Goal: Task Accomplishment & Management: Use online tool/utility

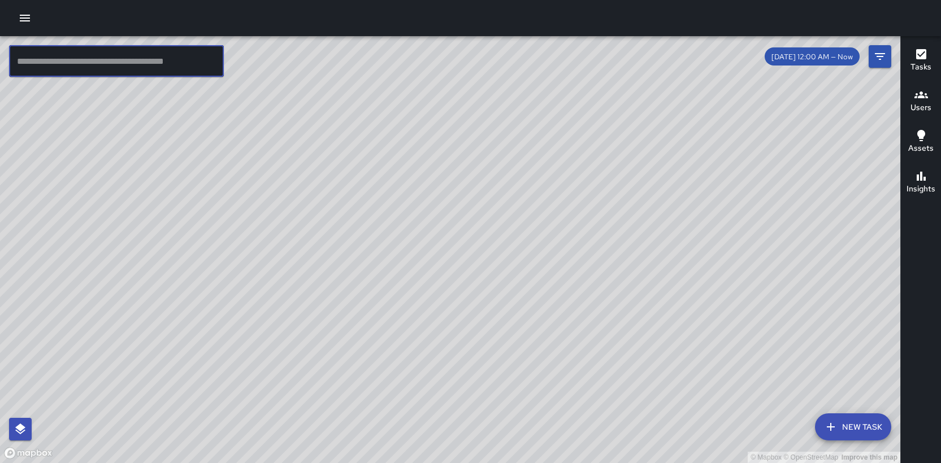
click at [63, 66] on input "text" at bounding box center [116, 61] width 215 height 32
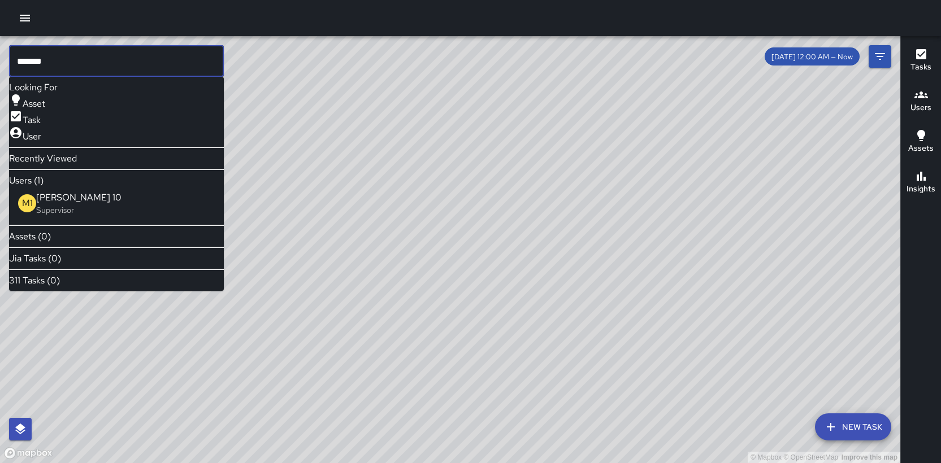
click at [62, 216] on p "Supervisor" at bounding box center [78, 210] width 85 height 11
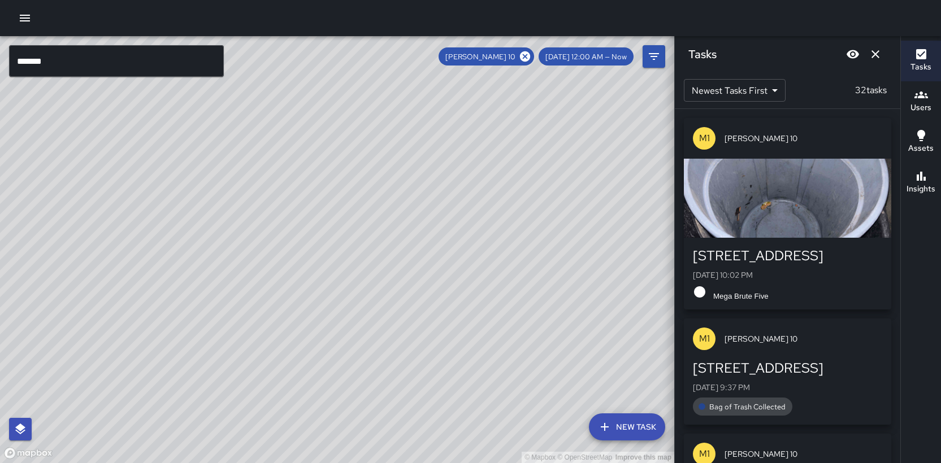
click at [65, 59] on input "*******" at bounding box center [116, 61] width 215 height 32
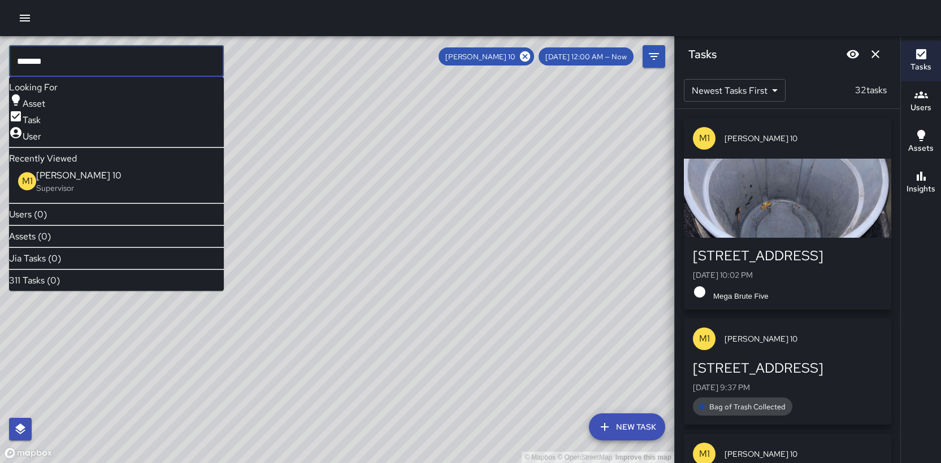
drag, startPoint x: 537, startPoint y: 58, endPoint x: 527, endPoint y: 64, distance: 11.1
click at [531, 58] on icon at bounding box center [525, 56] width 12 height 12
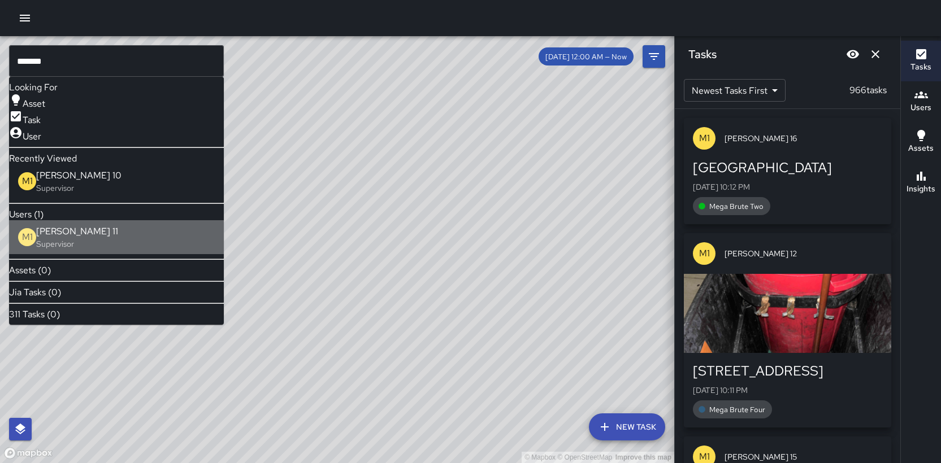
click at [104, 239] on span "[PERSON_NAME] 11" at bounding box center [77, 232] width 82 height 14
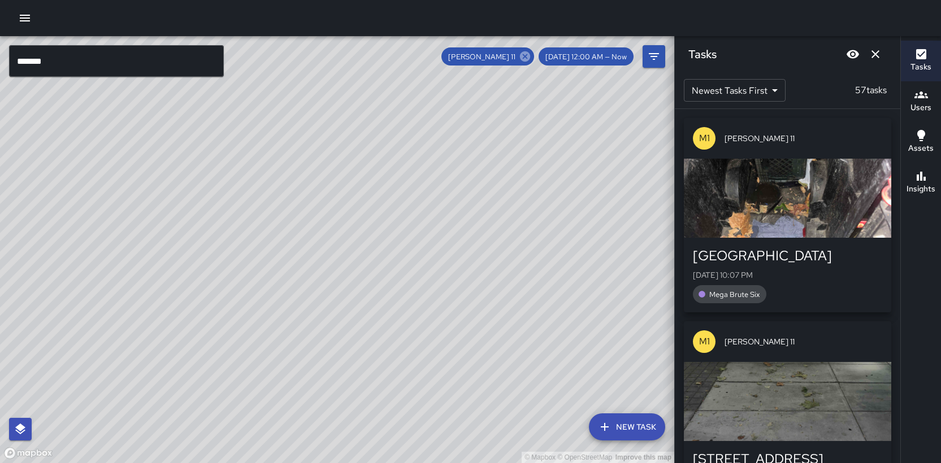
click at [531, 58] on icon at bounding box center [525, 56] width 12 height 12
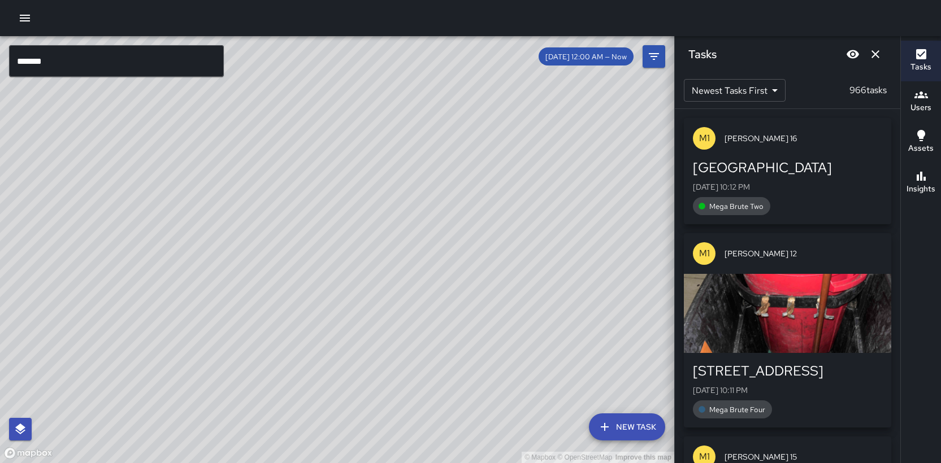
click at [79, 68] on input "*******" at bounding box center [116, 61] width 215 height 32
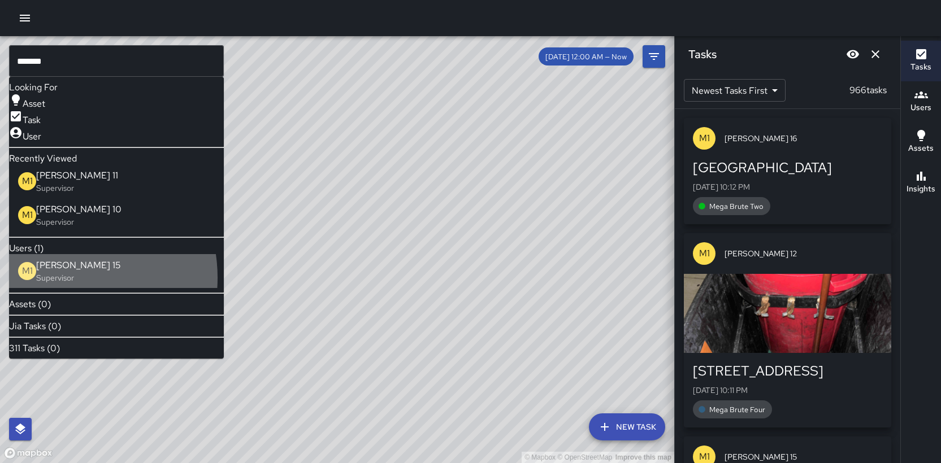
click at [55, 284] on p "Supervisor" at bounding box center [78, 277] width 85 height 11
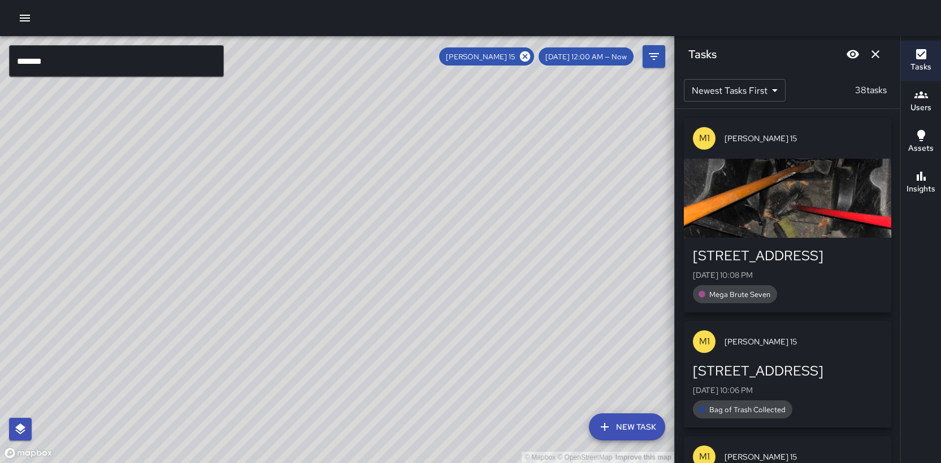
click at [58, 62] on input "*******" at bounding box center [116, 61] width 215 height 32
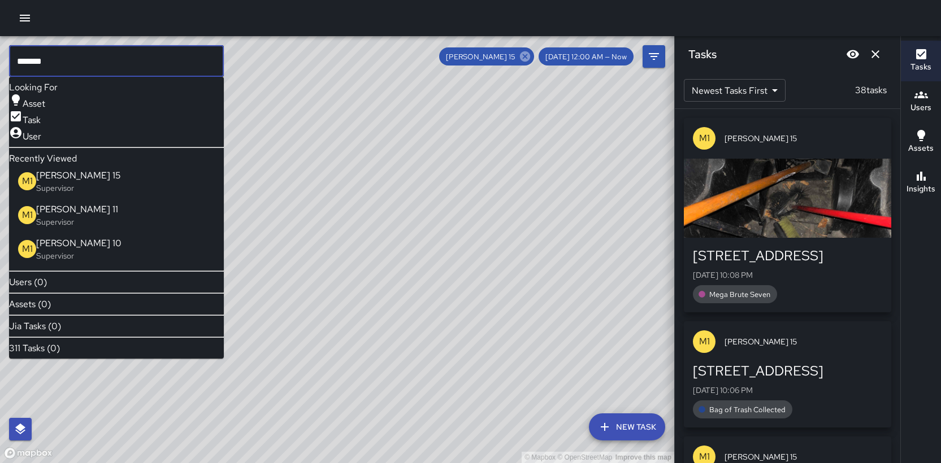
click at [531, 56] on icon at bounding box center [525, 56] width 12 height 12
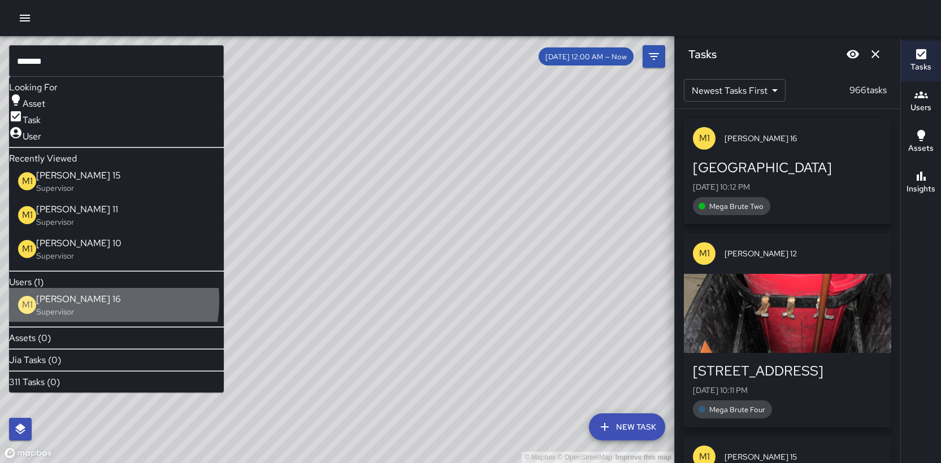
click at [85, 306] on span "[PERSON_NAME] 16" at bounding box center [78, 300] width 85 height 14
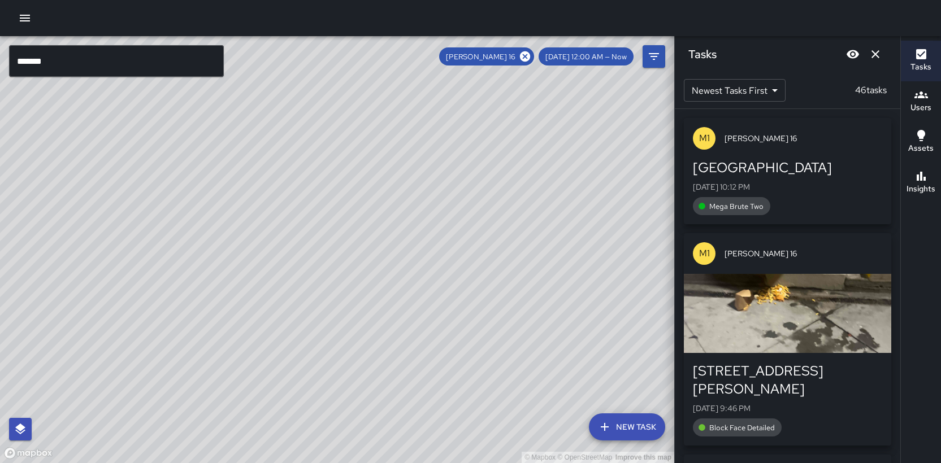
click at [531, 61] on icon at bounding box center [525, 56] width 12 height 12
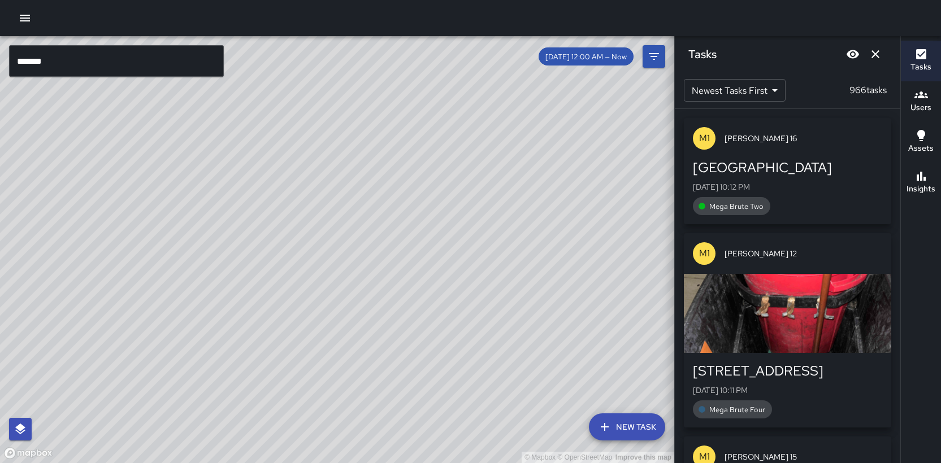
click at [63, 65] on input "*******" at bounding box center [116, 61] width 215 height 32
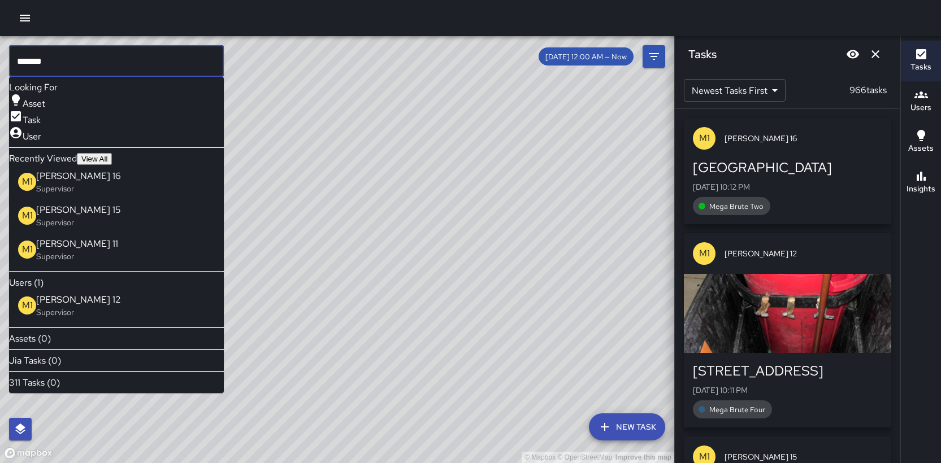
click at [84, 323] on div "M1 [PERSON_NAME] 12 Supervisor" at bounding box center [116, 306] width 215 height 34
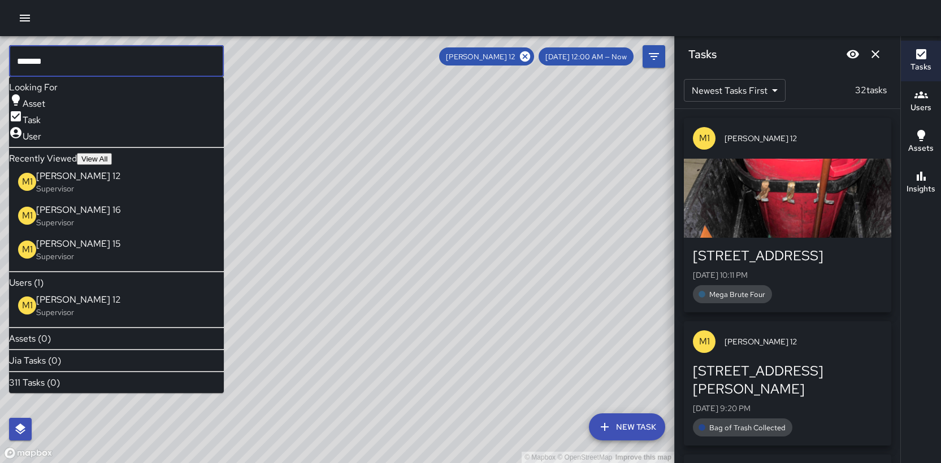
click at [98, 59] on input "*******" at bounding box center [116, 61] width 215 height 32
drag, startPoint x: 71, startPoint y: 63, endPoint x: -3, endPoint y: 59, distance: 74.1
click at [0, 59] on html "© Mapbox © OpenStreetMap Improve this map ******* ​ Looking For Asset Task User…" at bounding box center [470, 231] width 941 height 463
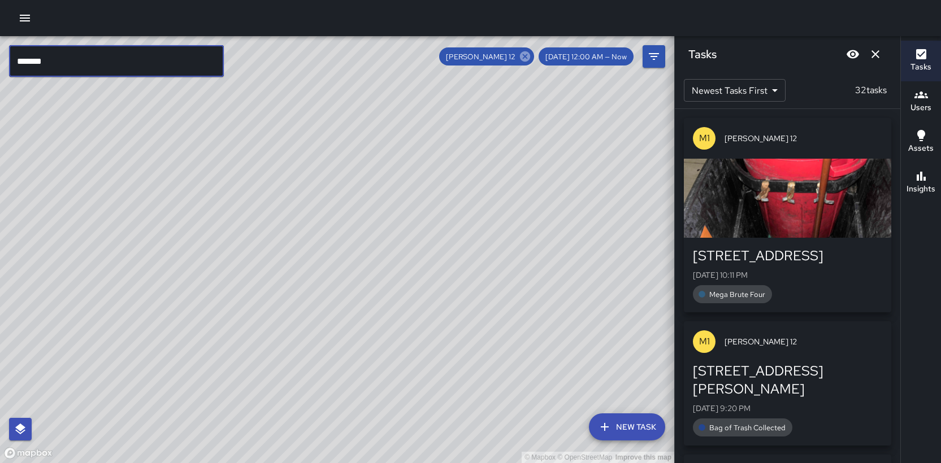
click at [530, 55] on icon at bounding box center [525, 56] width 10 height 10
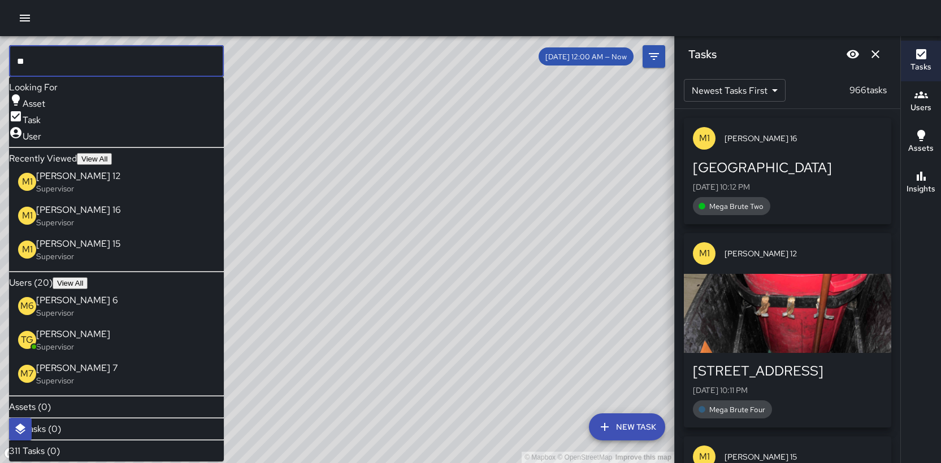
type input "*"
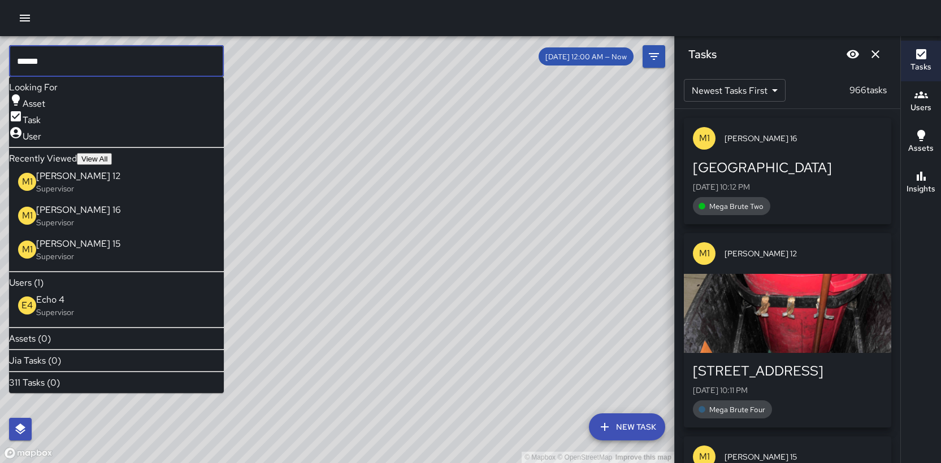
type input "******"
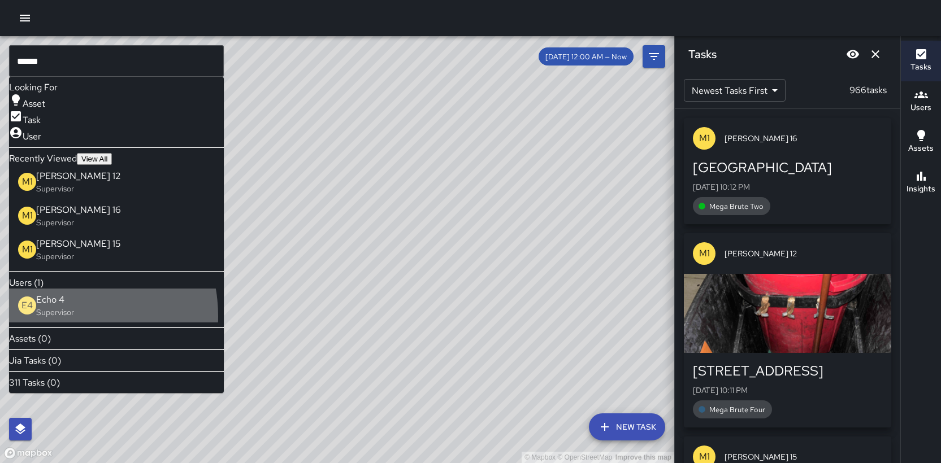
click at [53, 318] on p "Supervisor" at bounding box center [55, 312] width 38 height 11
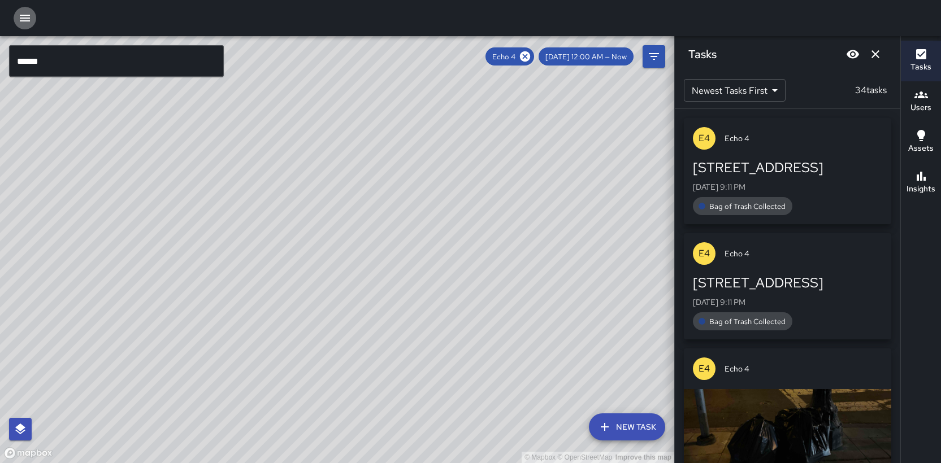
click at [24, 25] on button "button" at bounding box center [25, 18] width 23 height 23
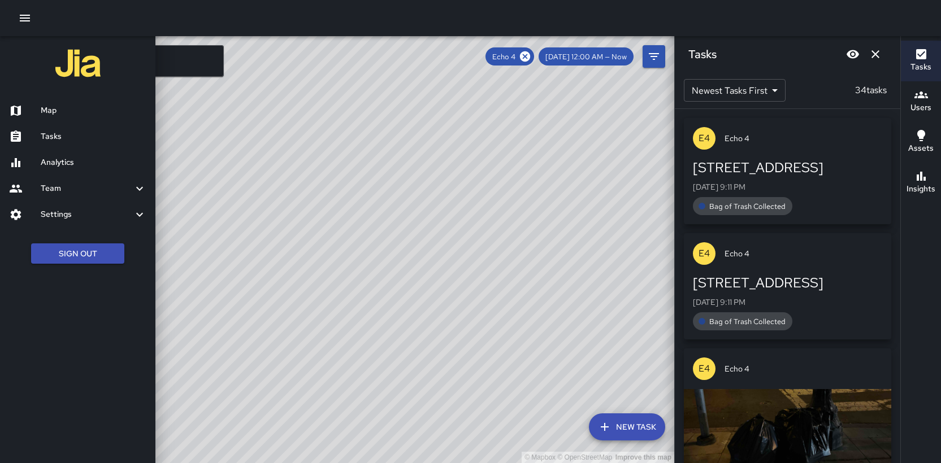
click at [46, 136] on h6 "Tasks" at bounding box center [94, 137] width 106 height 12
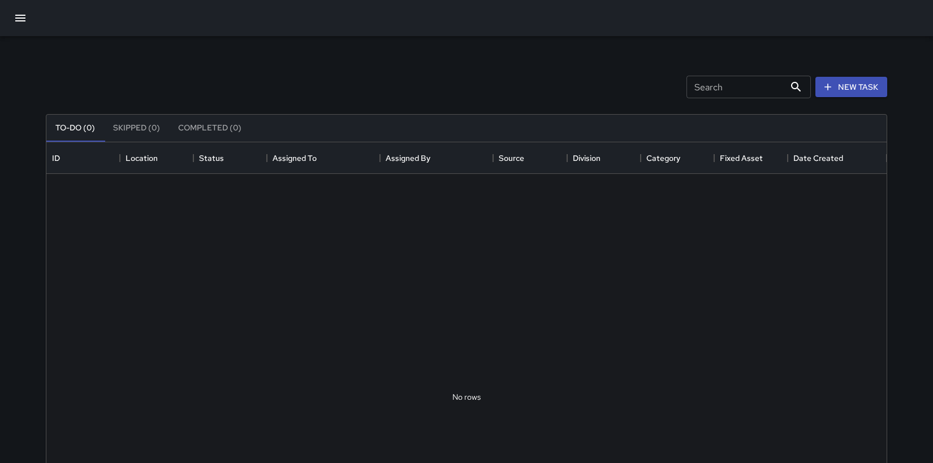
scroll to position [470, 831]
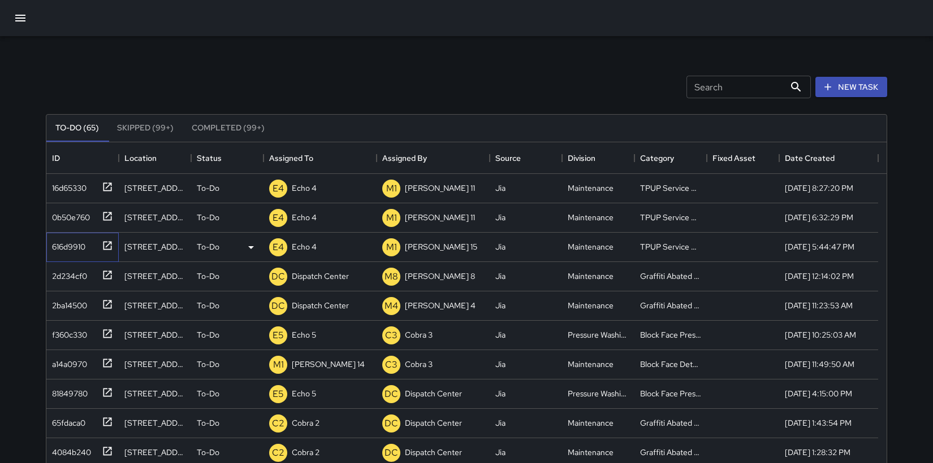
click at [71, 244] on div "616d9910" at bounding box center [66, 245] width 38 height 16
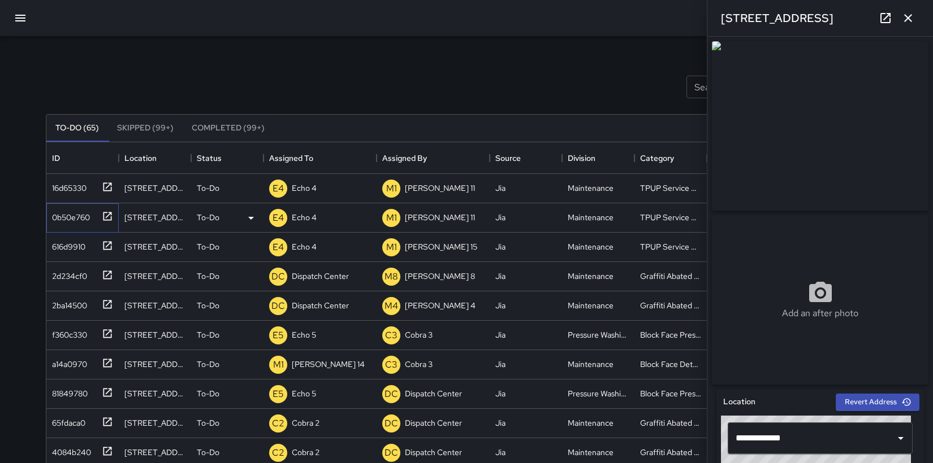
click at [74, 219] on div "0b50e760" at bounding box center [68, 215] width 42 height 16
click at [75, 190] on div "16d65330" at bounding box center [66, 186] width 39 height 16
click at [313, 189] on p "Echo 4" at bounding box center [304, 188] width 25 height 11
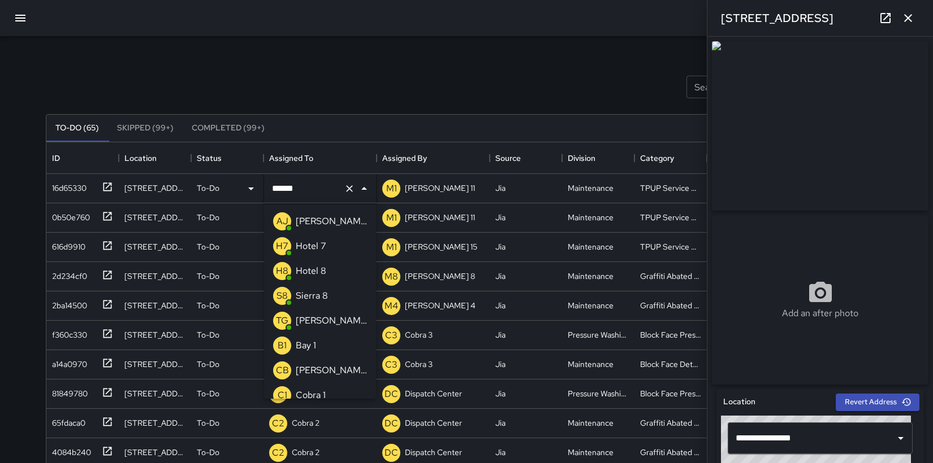
scroll to position [382, 0]
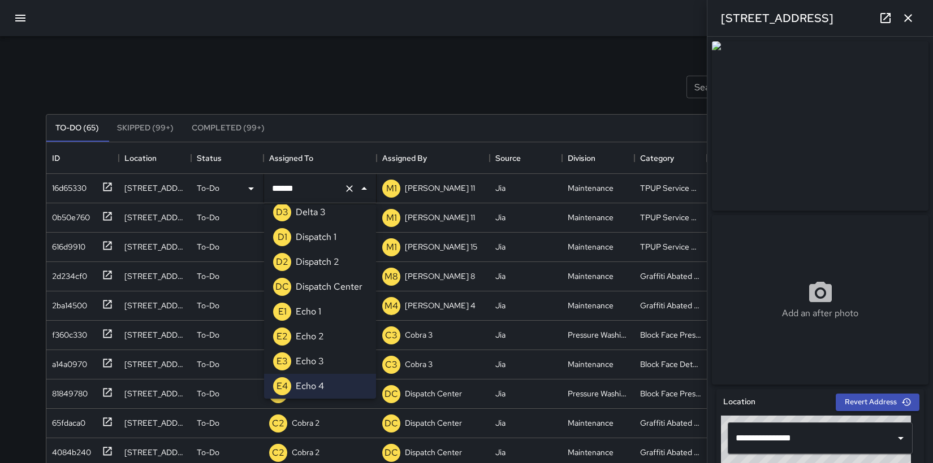
click at [338, 286] on p "Dispatch Center" at bounding box center [329, 287] width 67 height 14
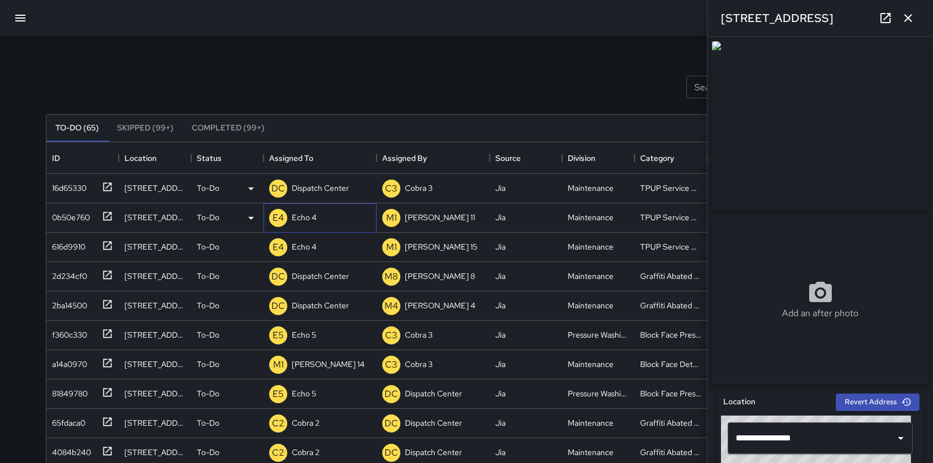
click at [338, 211] on div "E4 Echo 4" at bounding box center [319, 217] width 113 height 29
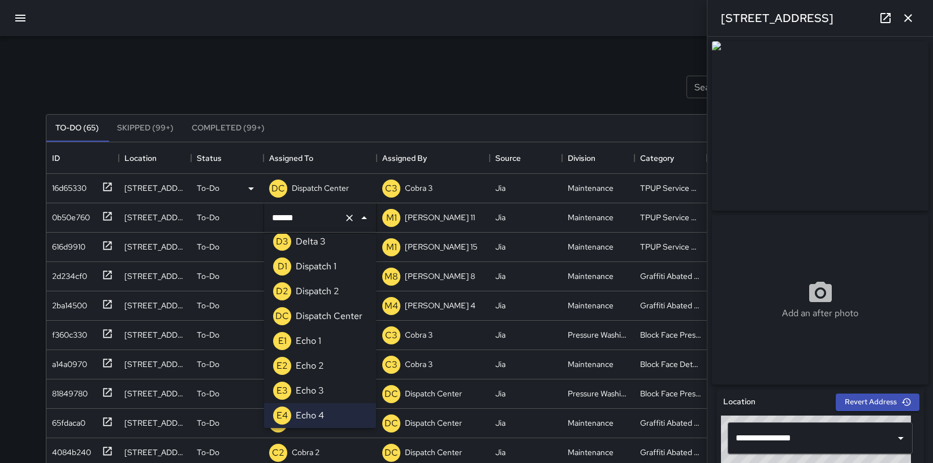
click at [338, 317] on p "Dispatch Center" at bounding box center [329, 317] width 67 height 14
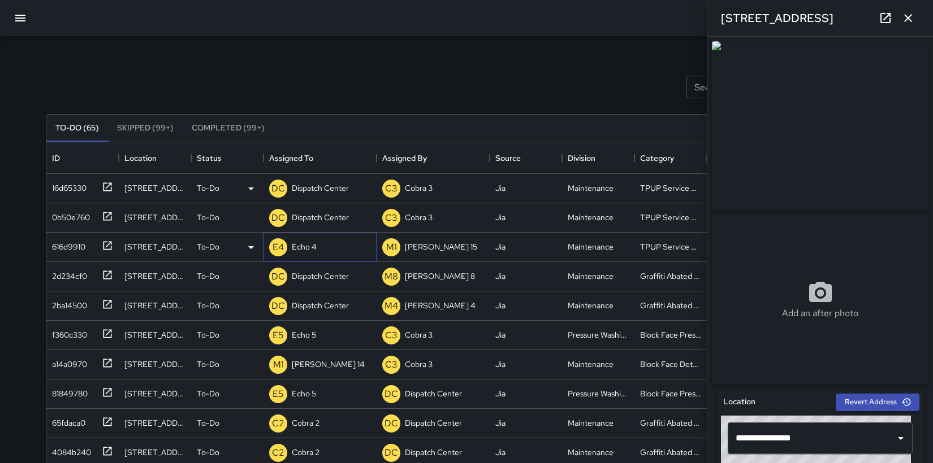
click at [320, 248] on div "E4 Echo 4" at bounding box center [319, 247] width 113 height 29
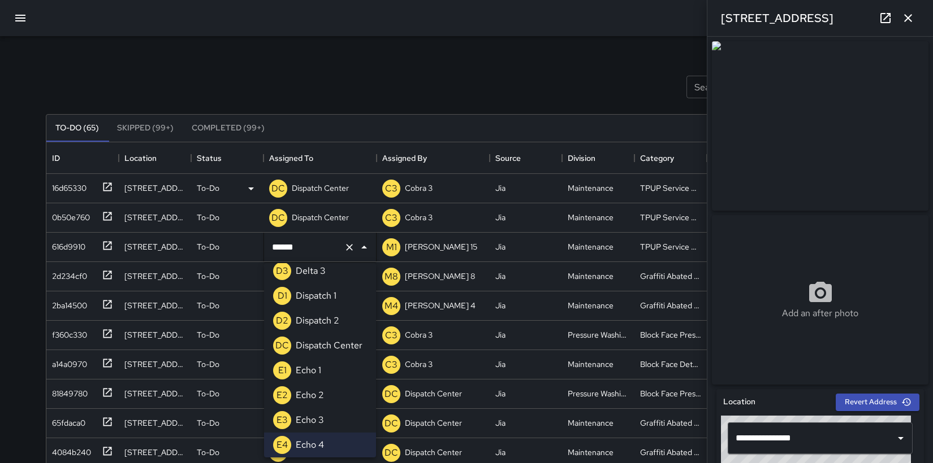
click at [333, 351] on p "Dispatch Center" at bounding box center [329, 346] width 67 height 14
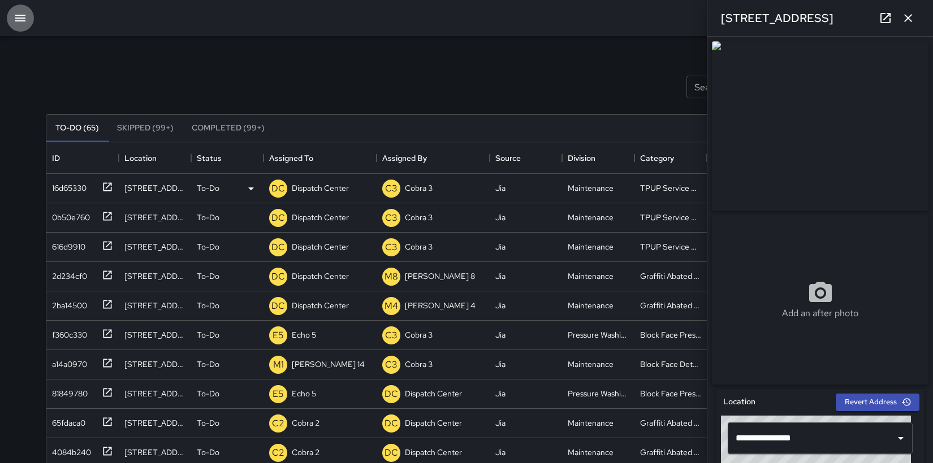
click at [21, 21] on icon "button" at bounding box center [20, 18] width 10 height 7
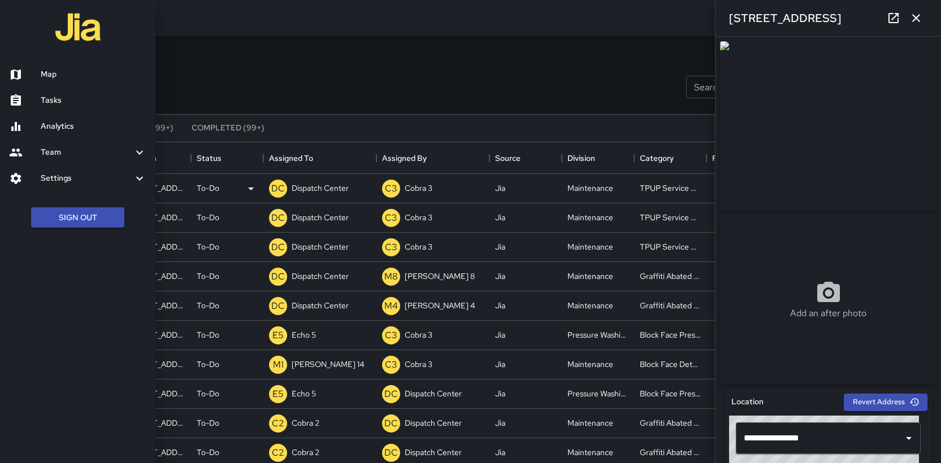
click at [355, 84] on div at bounding box center [470, 231] width 941 height 463
